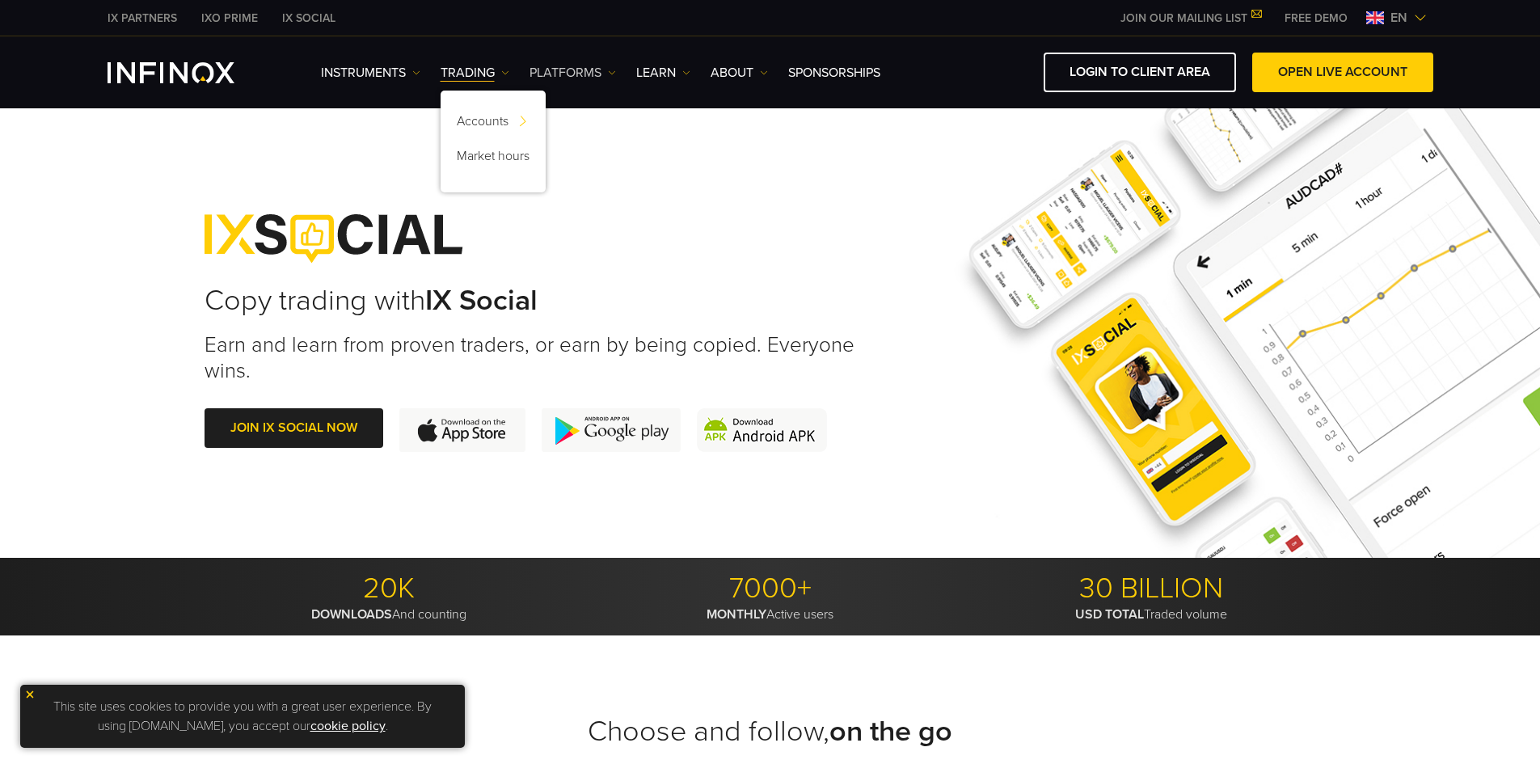
click at [600, 75] on link "PLATFORMS" at bounding box center [572, 72] width 86 height 19
click at [588, 187] on link "IX Social" at bounding box center [596, 193] width 135 height 35
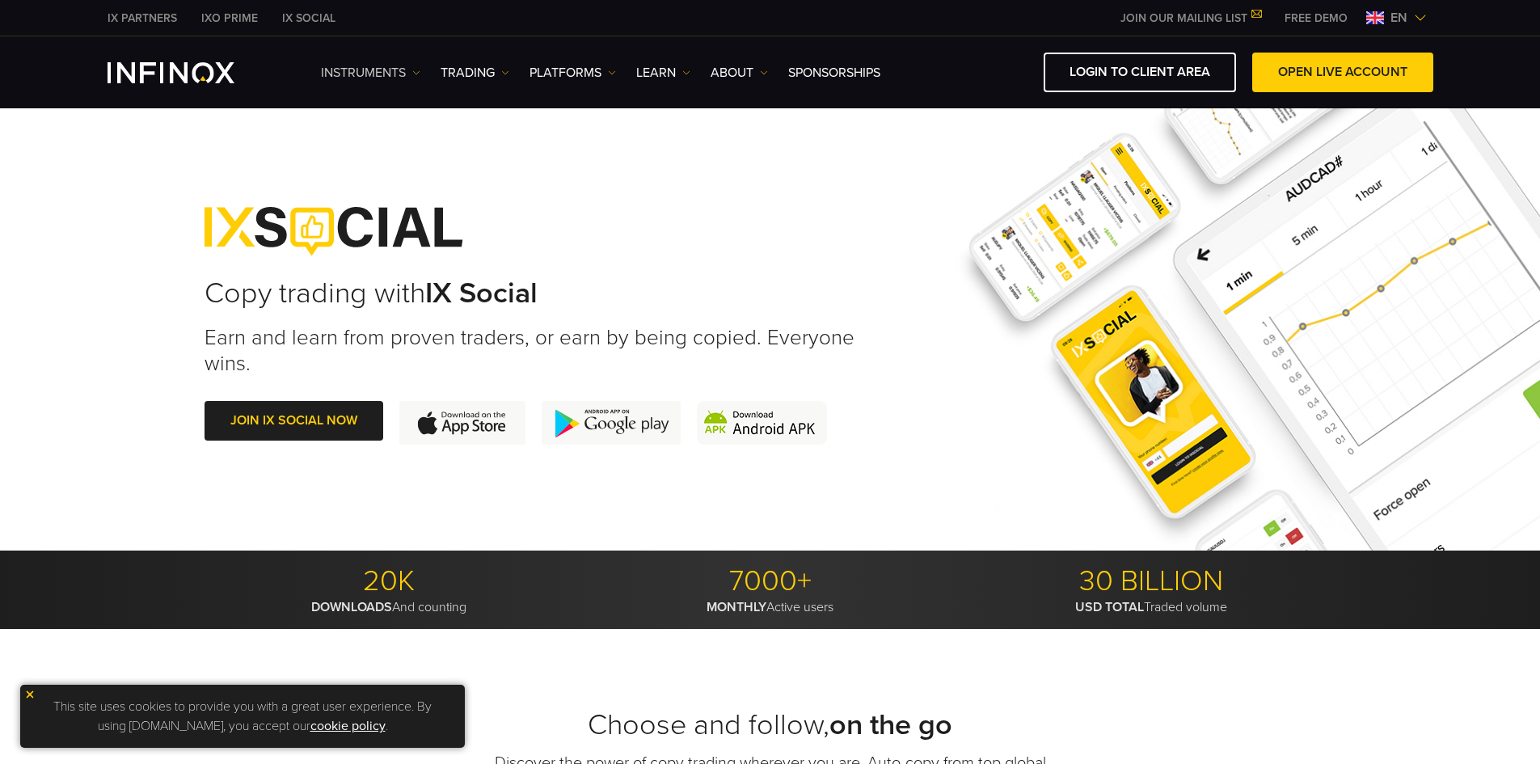
click at [409, 68] on link "Instruments" at bounding box center [370, 72] width 99 height 19
click at [389, 123] on link "Instruments" at bounding box center [391, 124] width 141 height 35
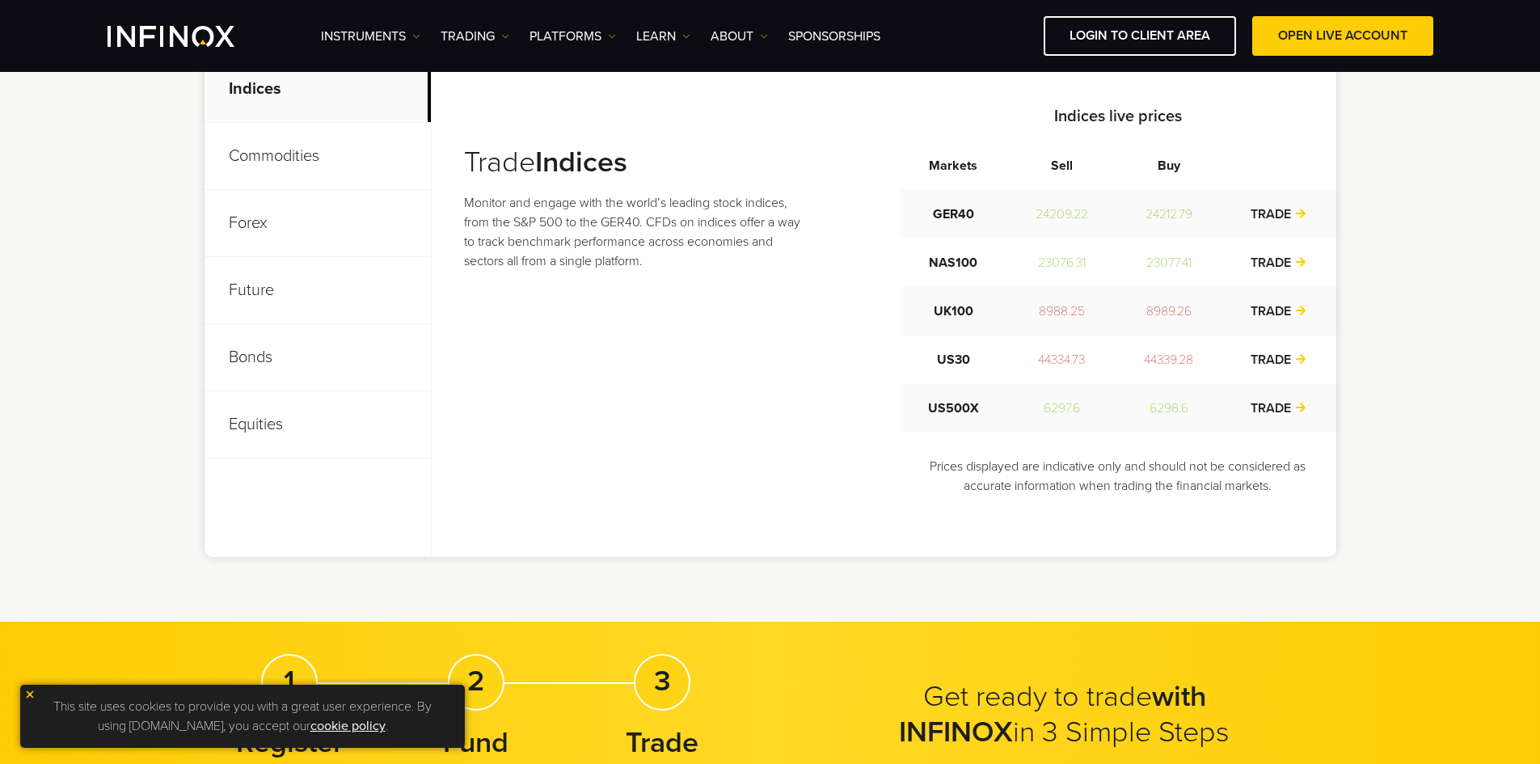
scroll to position [566, 0]
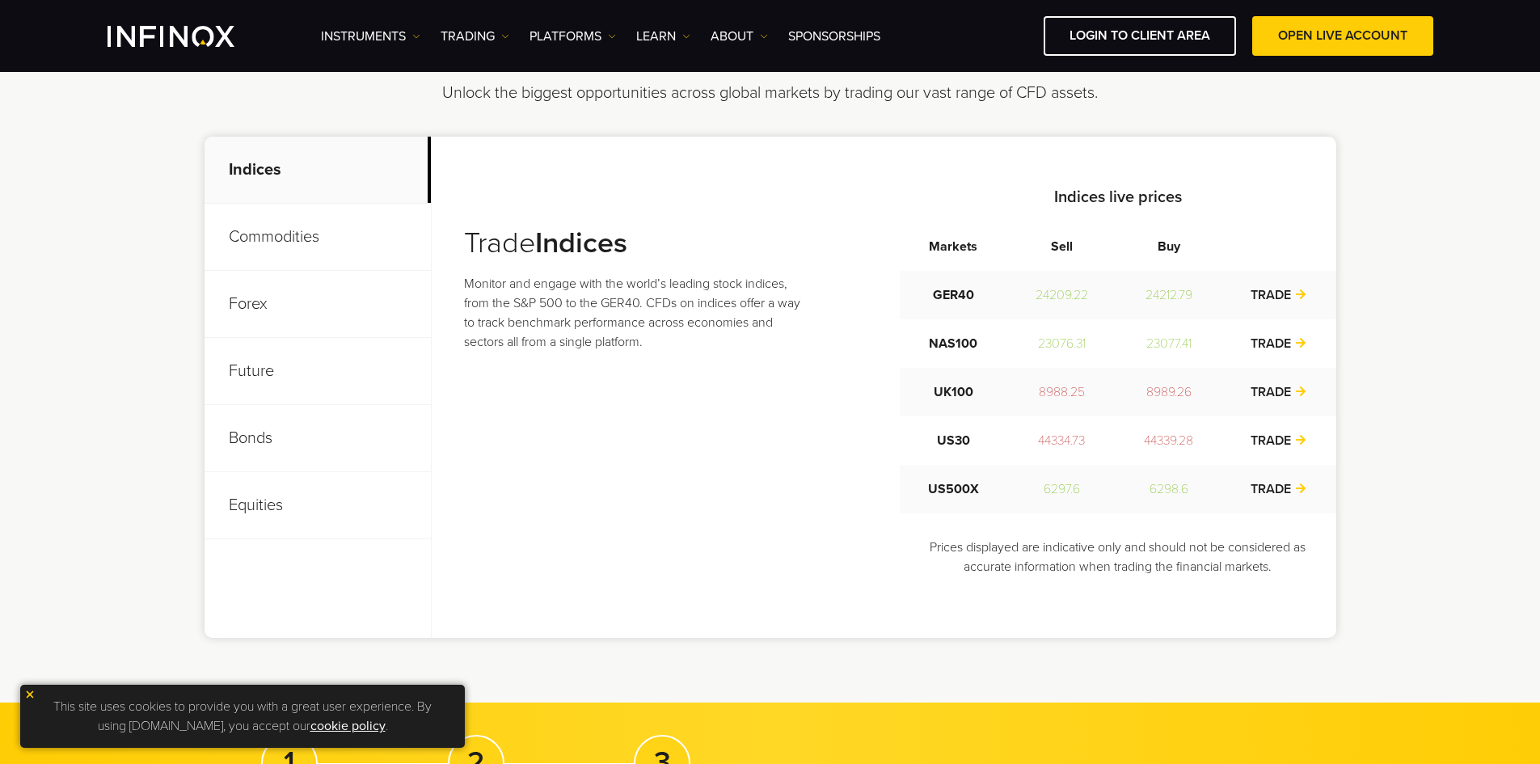
click at [251, 500] on p "Equities" at bounding box center [317, 505] width 226 height 67
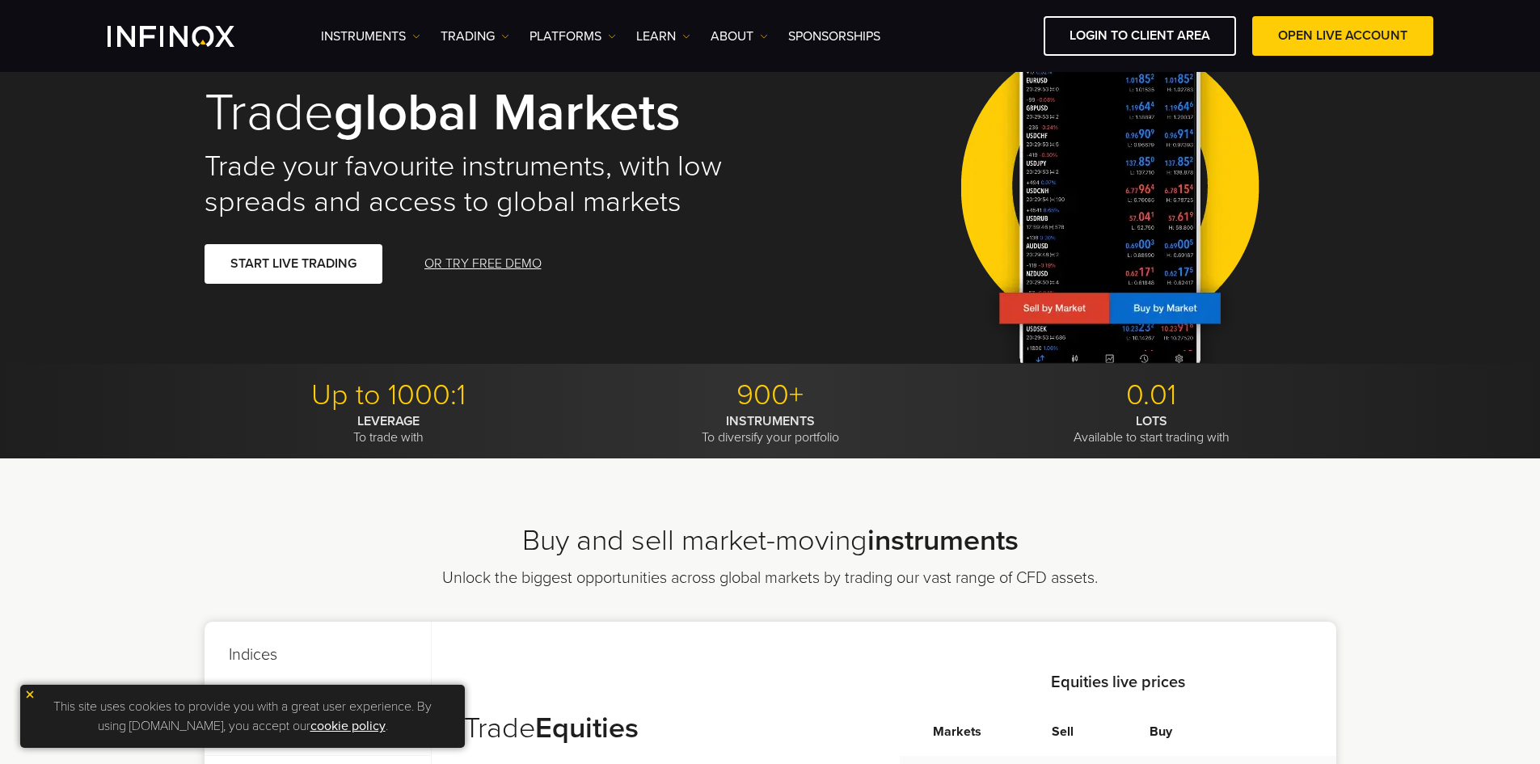
scroll to position [0, 0]
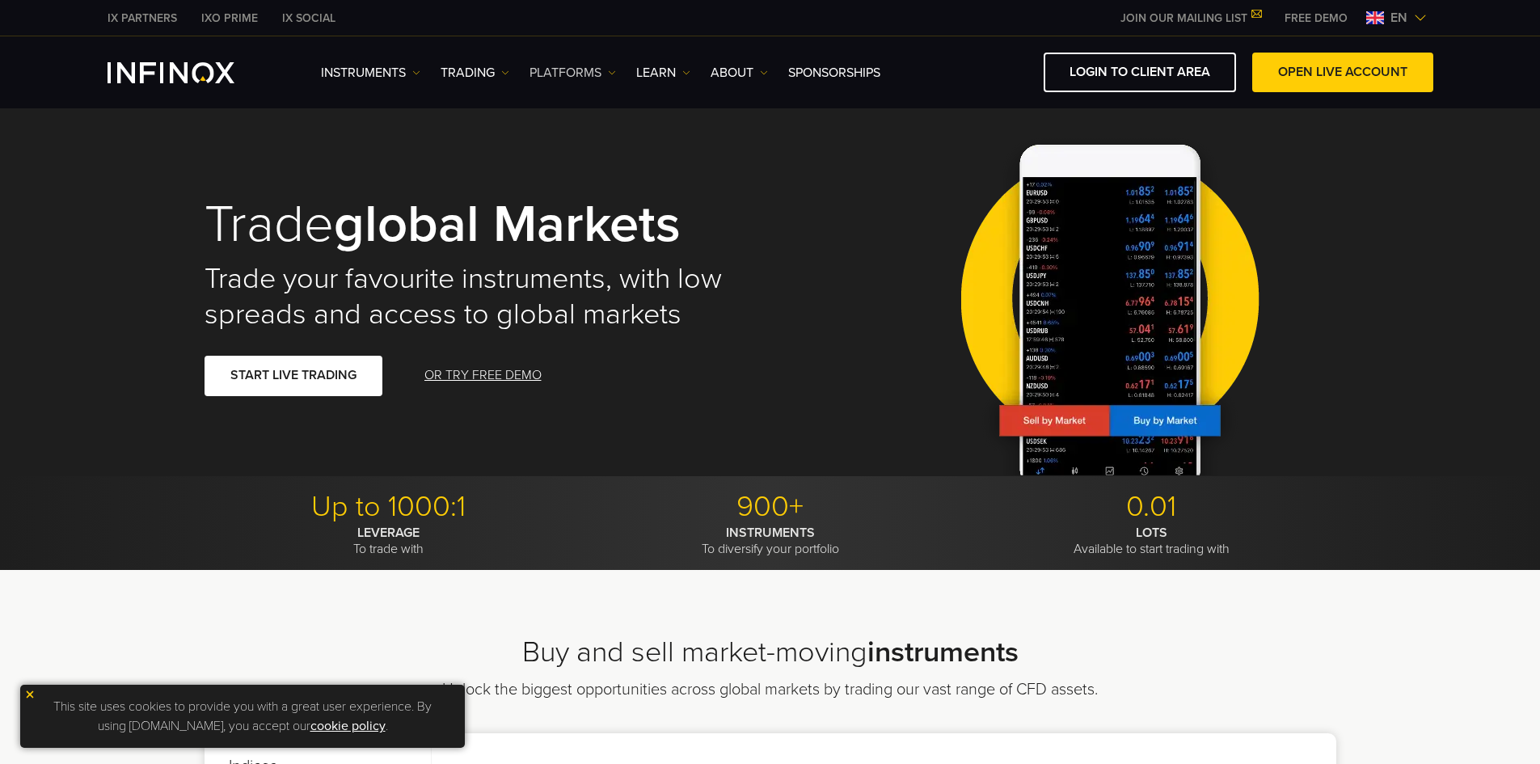
click at [587, 77] on link "PLATFORMS" at bounding box center [572, 72] width 86 height 19
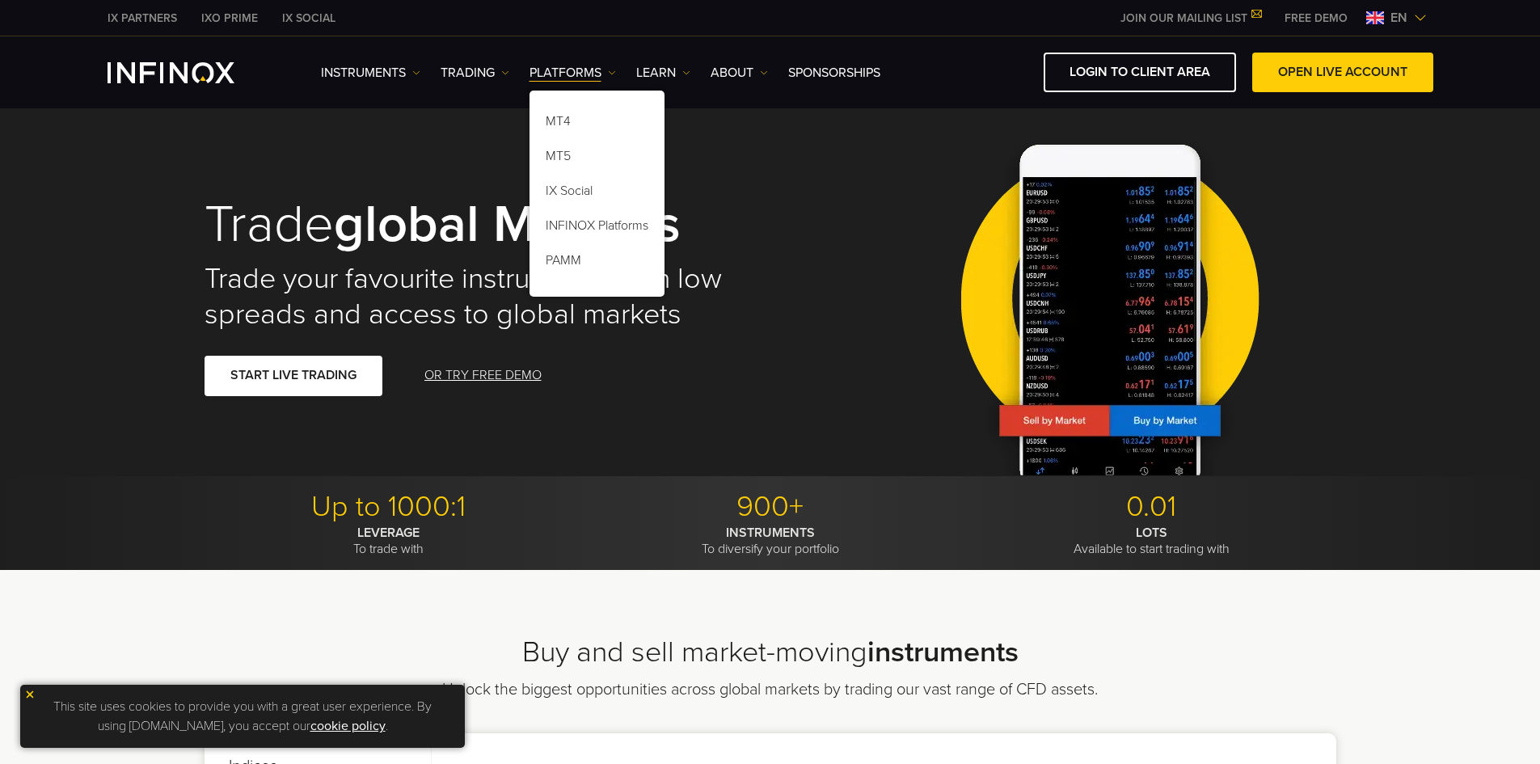
click at [1418, 11] on img at bounding box center [1419, 17] width 13 height 13
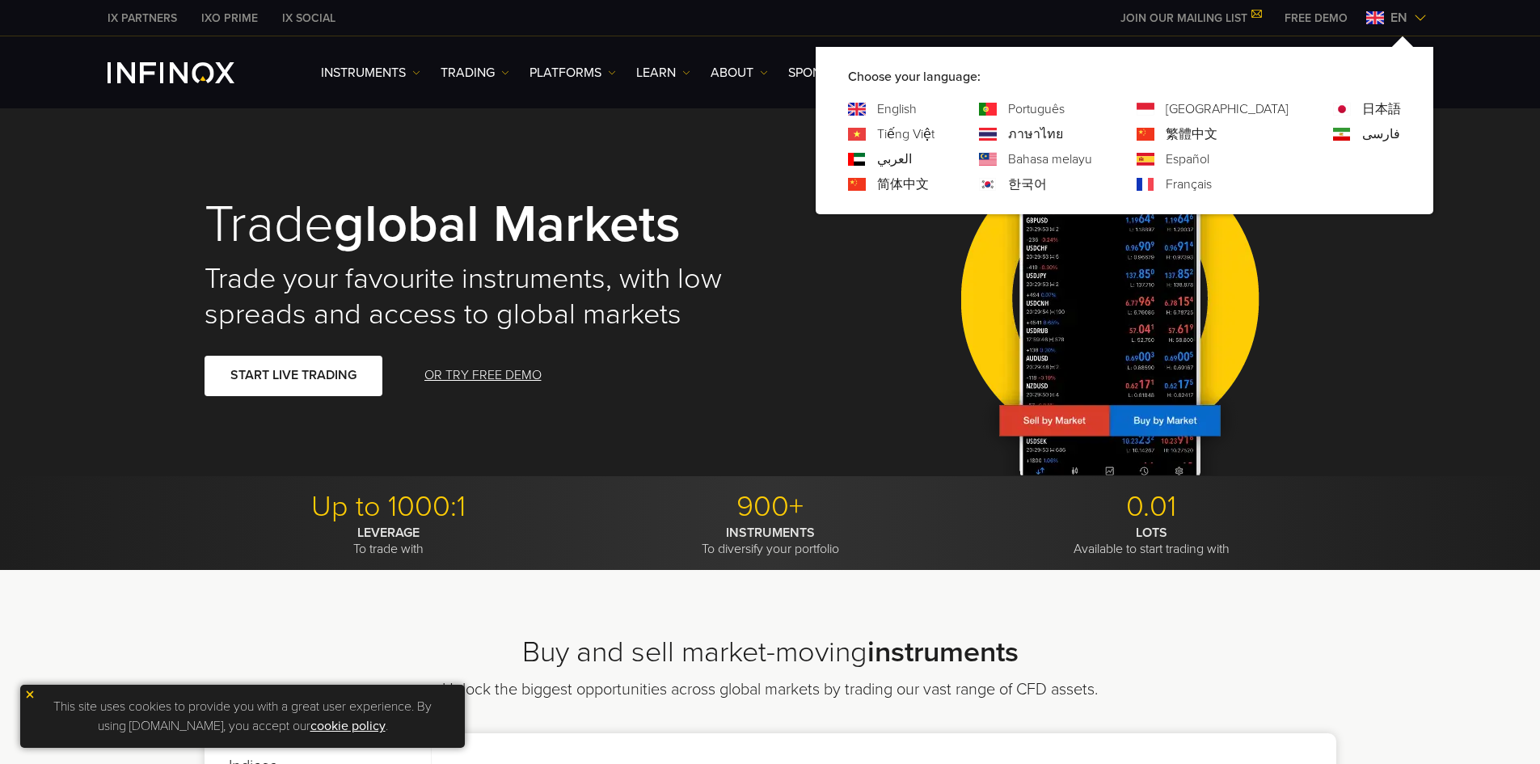
click at [1417, 11] on img at bounding box center [1419, 17] width 13 height 13
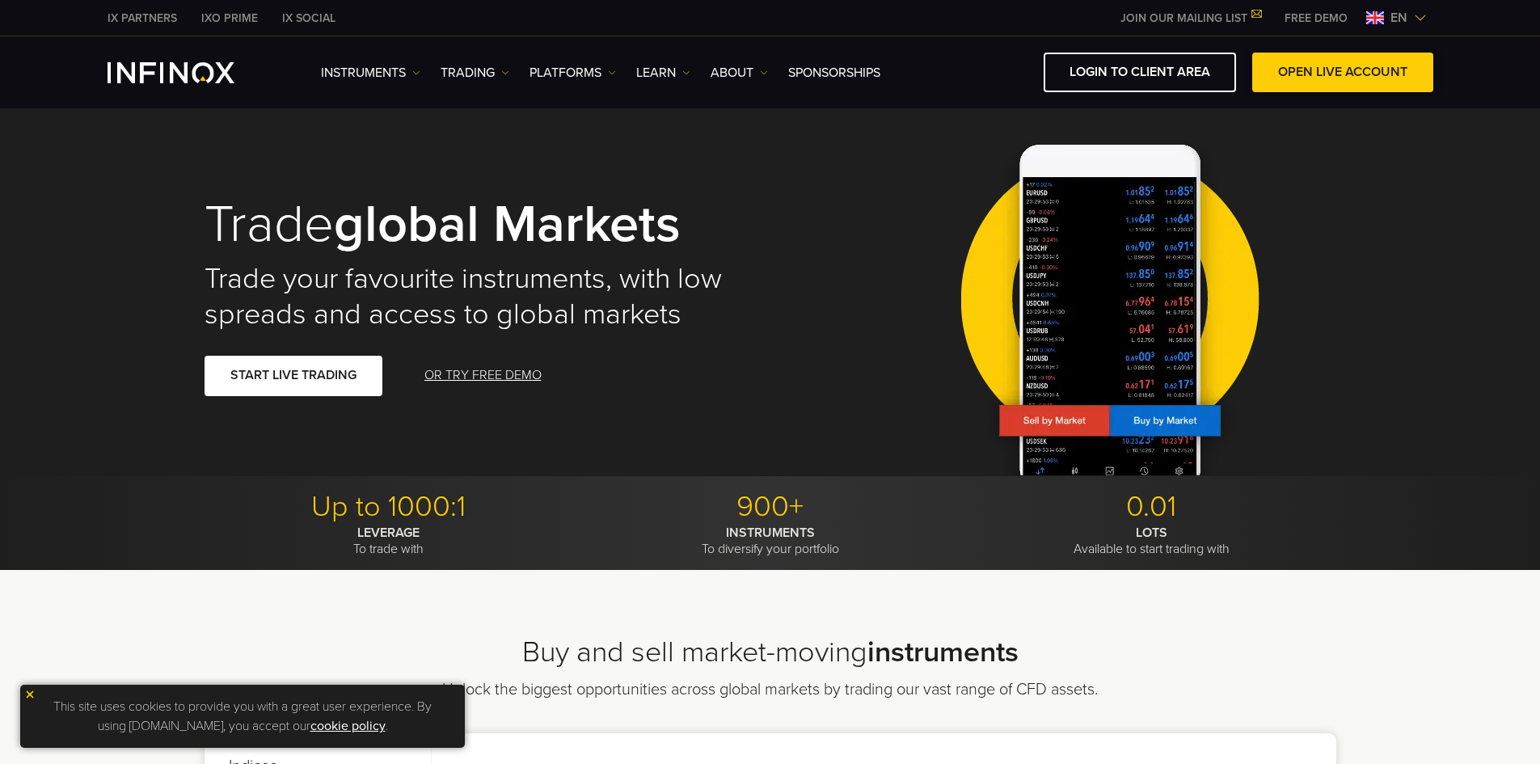
click at [1308, 77] on link "OPEN LIVE ACCOUNT" at bounding box center [1342, 73] width 181 height 40
